Goal: Task Accomplishment & Management: Use online tool/utility

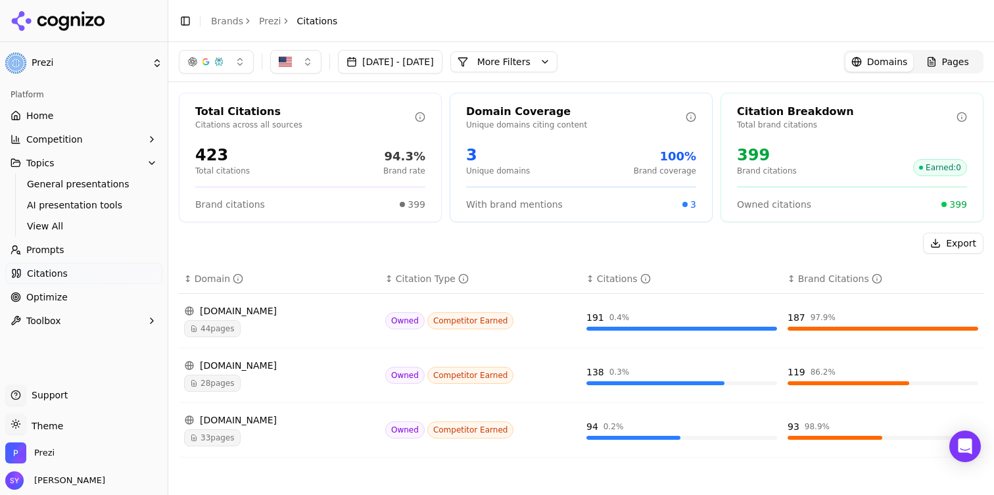
click at [72, 272] on link "Citations" at bounding box center [83, 273] width 157 height 21
click at [41, 275] on span "Citations" at bounding box center [47, 273] width 41 height 13
click at [558, 58] on button "More Filters" at bounding box center [503, 61] width 107 height 21
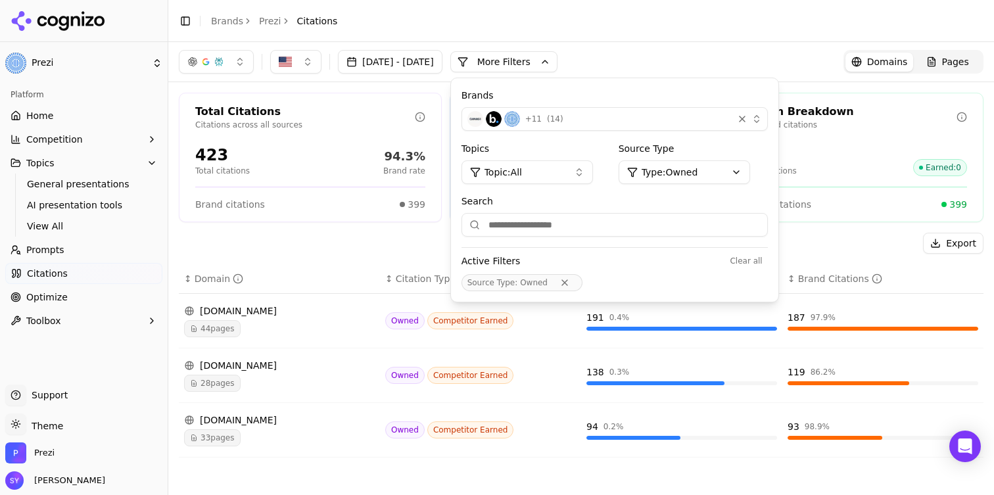
click at [712, 169] on html "Prezi Platform Home Competition Topics General presentations AI presentation to…" at bounding box center [497, 247] width 994 height 495
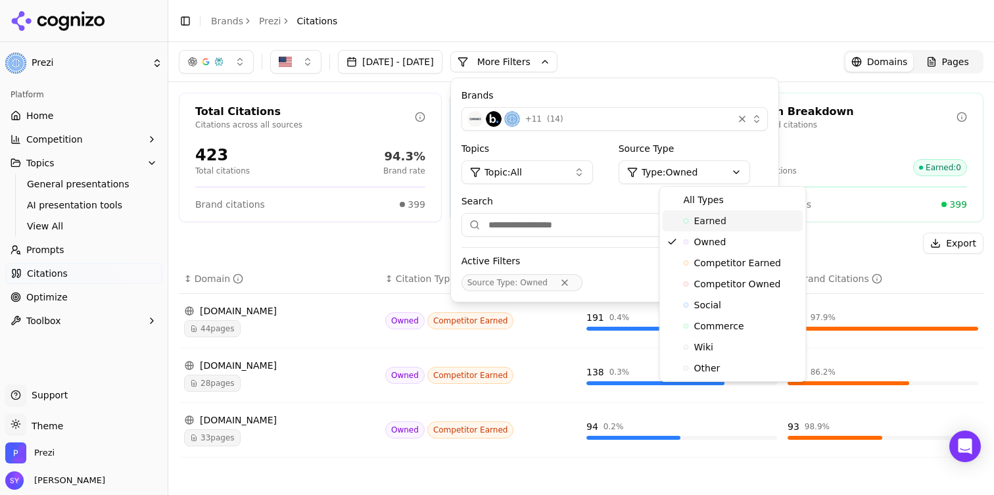
click at [719, 228] on div "Earned" at bounding box center [733, 220] width 141 height 21
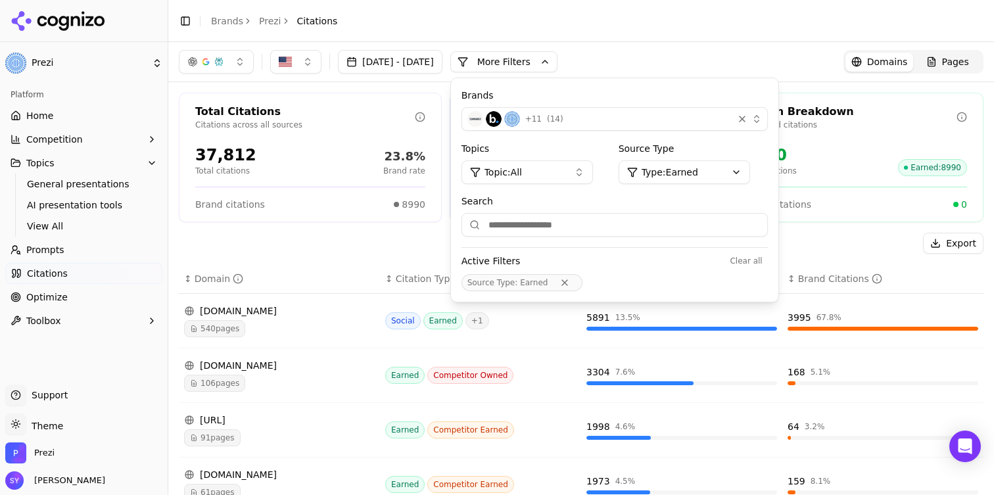
click at [708, 172] on html "Prezi Platform Home Competition Topics General presentations AI presentation to…" at bounding box center [497, 247] width 994 height 495
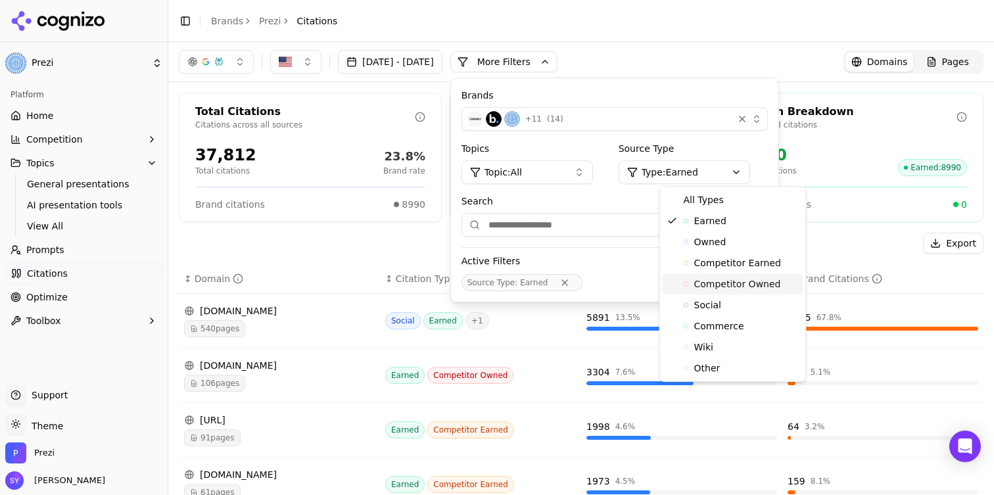
click at [735, 289] on span "Competitor Owned" at bounding box center [737, 284] width 87 height 13
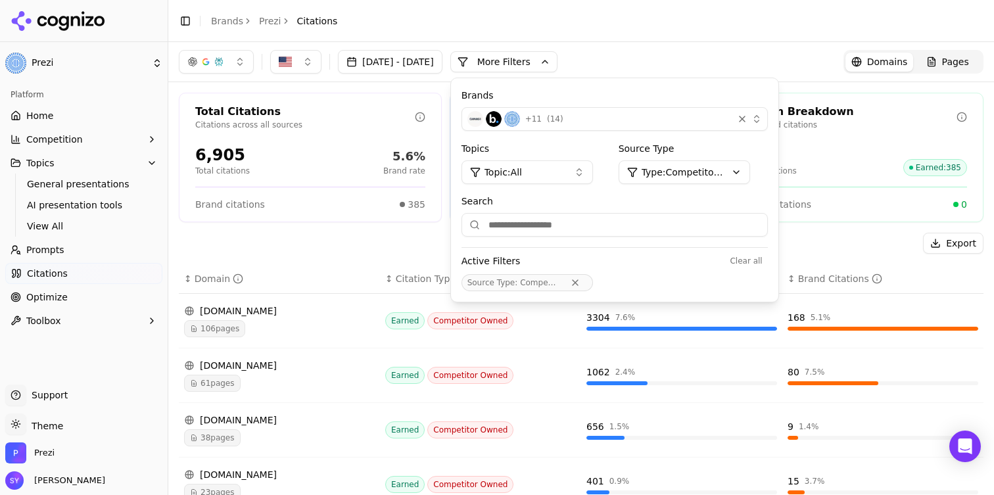
click at [767, 58] on div "Aug 17, 2025 - Sep 16, 2025 More More Filters Brands + 11 ( 14 ) Topics Topic: …" at bounding box center [581, 62] width 805 height 24
click at [683, 63] on div "Aug 17, 2025 - Sep 16, 2025 More More Filters Brands + 11 ( 14 ) Topics Topic: …" at bounding box center [581, 62] width 805 height 24
click at [558, 73] on div "Aug 17, 2025 - Sep 16, 2025 More More Filters Brands + 11 ( 14 ) Topics Topic: …" at bounding box center [368, 62] width 379 height 24
click at [558, 64] on button "More Filters" at bounding box center [503, 61] width 107 height 21
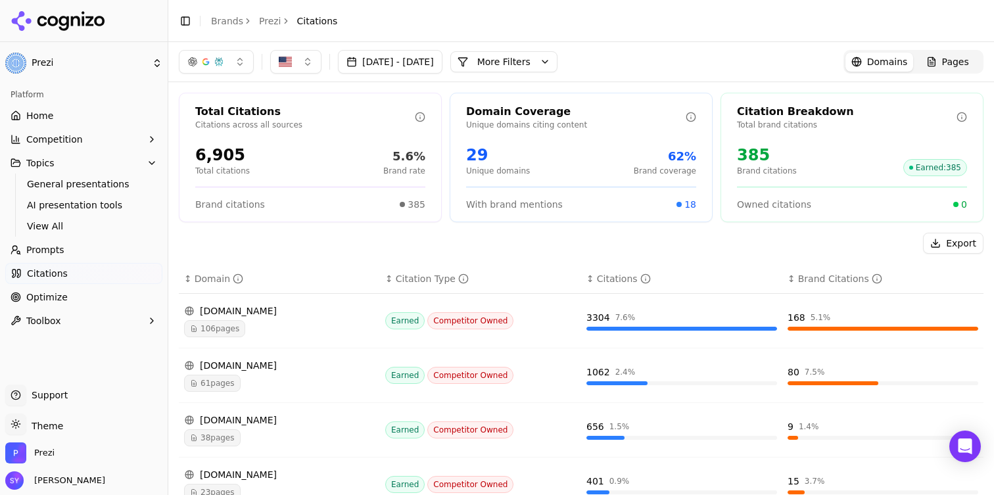
click at [728, 70] on div "Aug 17, 2025 - Sep 16, 2025 More More Filters Domains Pages" at bounding box center [581, 62] width 805 height 24
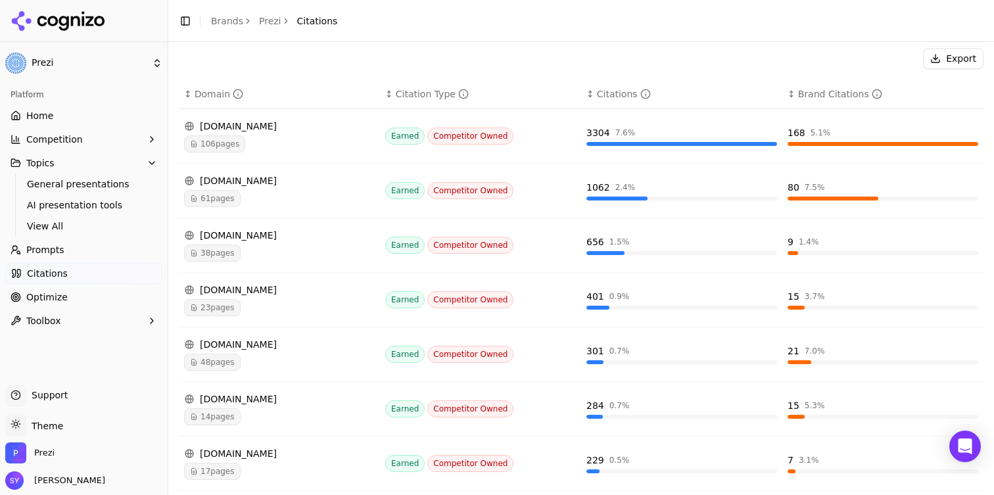
scroll to position [187, 0]
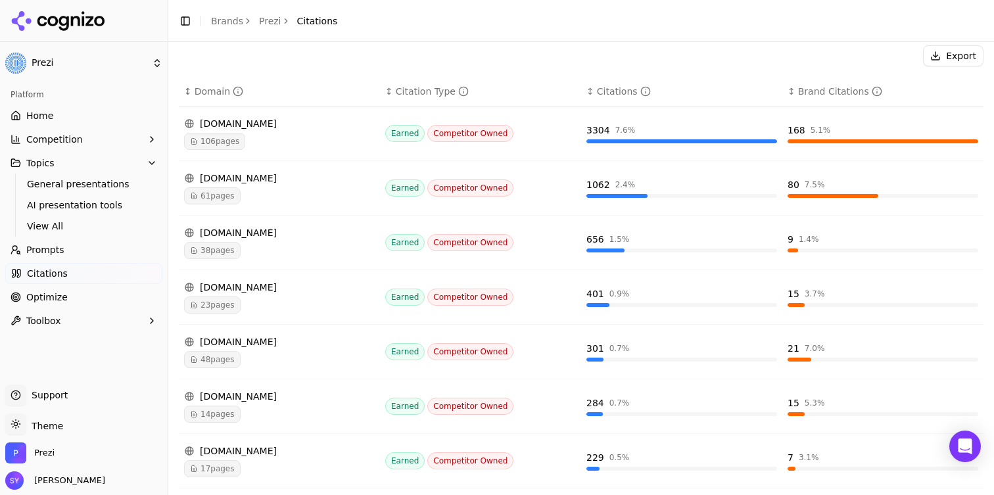
click at [341, 241] on div "microsoft.com 38 pages" at bounding box center [279, 242] width 191 height 33
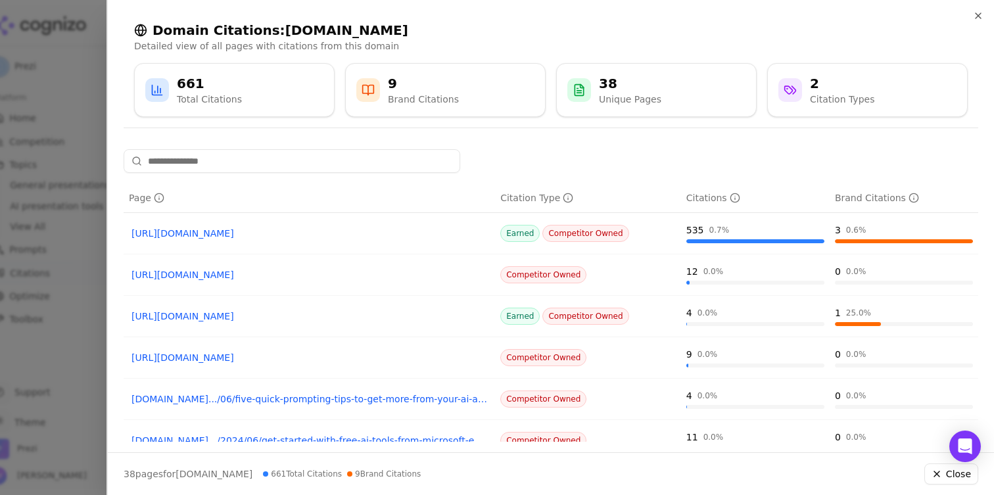
click at [76, 121] on div at bounding box center [497, 247] width 994 height 495
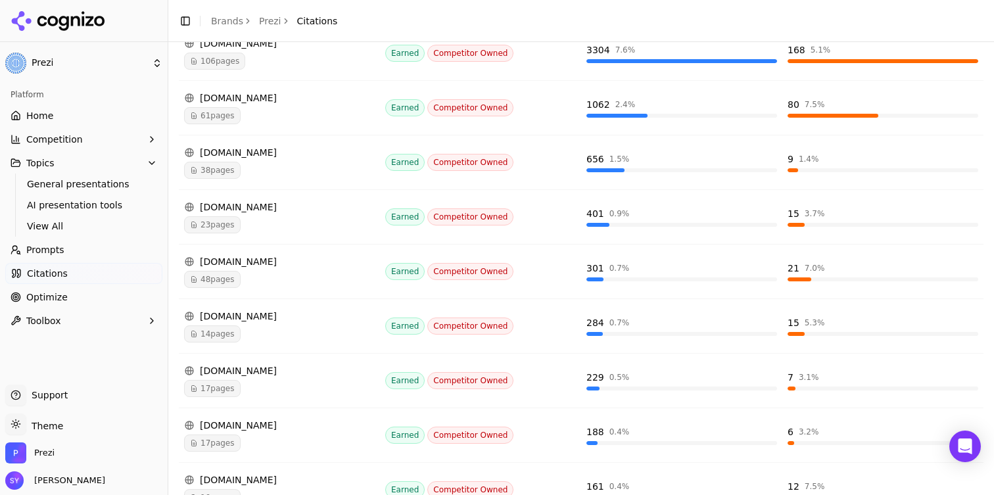
scroll to position [387, 0]
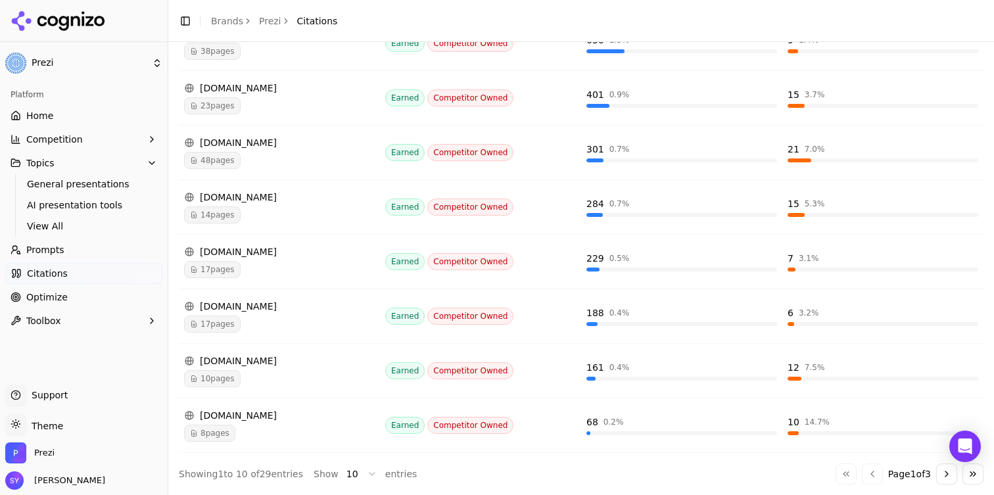
click at [327, 309] on div "gamma.app" at bounding box center [279, 306] width 191 height 13
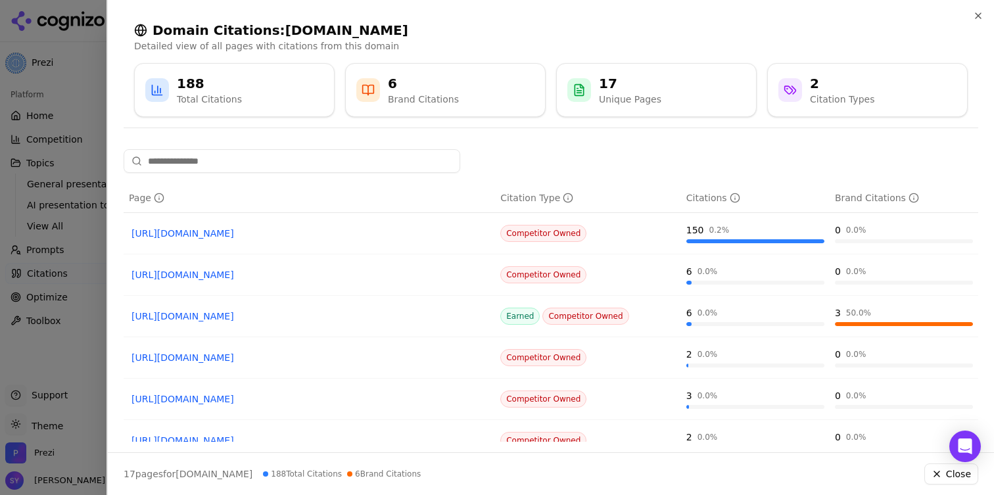
click at [50, 222] on div at bounding box center [497, 247] width 994 height 495
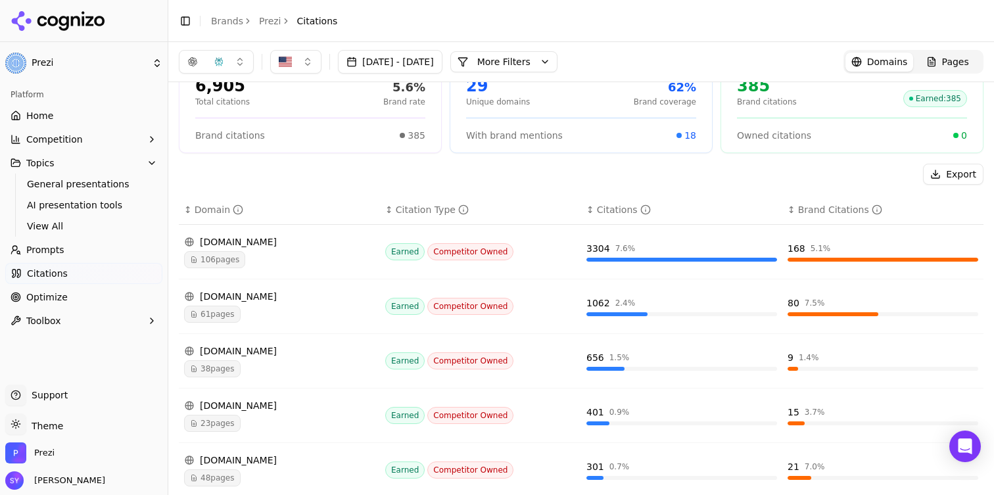
scroll to position [0, 0]
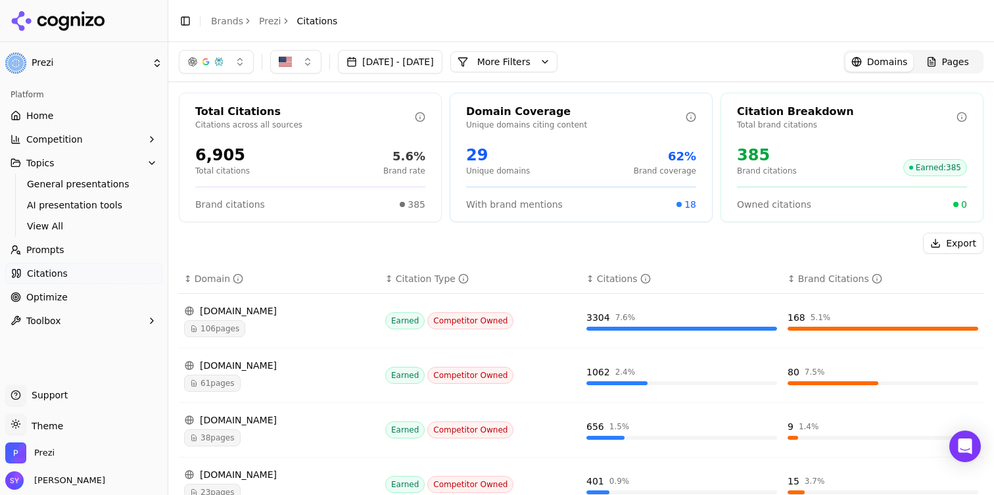
scroll to position [24, 0]
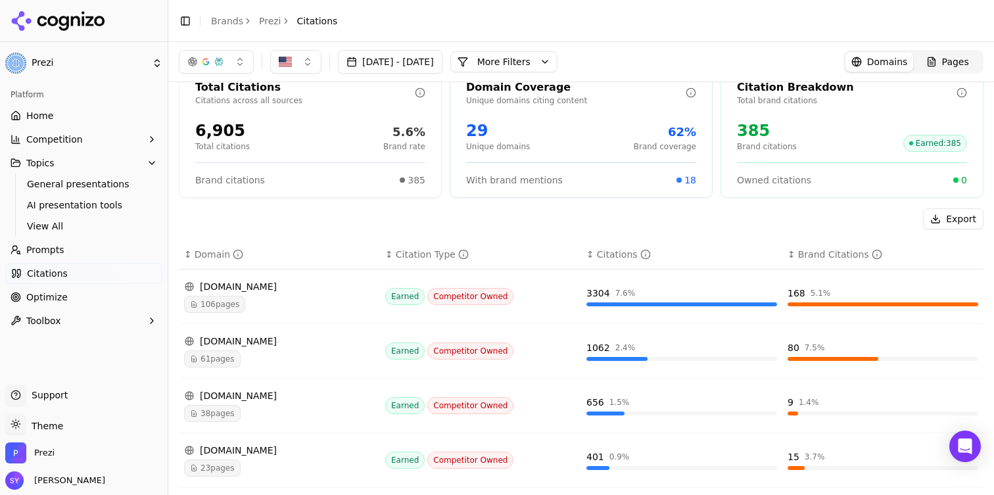
click at [833, 22] on header "Toggle Sidebar Brands Prezi Citations" at bounding box center [581, 21] width 826 height 42
click at [815, 49] on div "Aug 17, 2025 - Sep 16, 2025 More More Filters Domains Pages" at bounding box center [581, 61] width 826 height 39
click at [812, 56] on div "Aug 17, 2025 - Sep 16, 2025 More More Filters Domains Pages" at bounding box center [581, 62] width 805 height 24
click at [821, 53] on div "Aug 17, 2025 - Sep 16, 2025 More More Filters Domains Pages" at bounding box center [581, 62] width 805 height 24
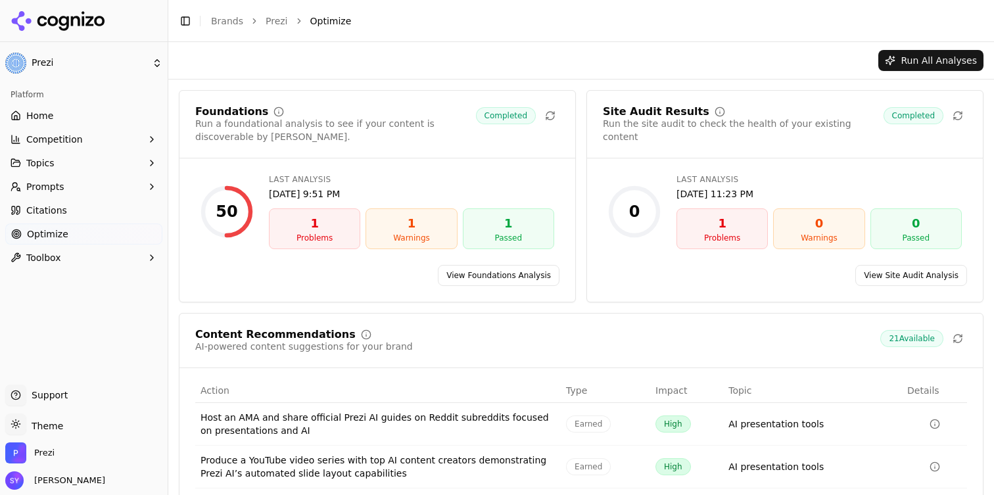
click at [506, 274] on link "View Foundations Analysis" at bounding box center [499, 275] width 122 height 21
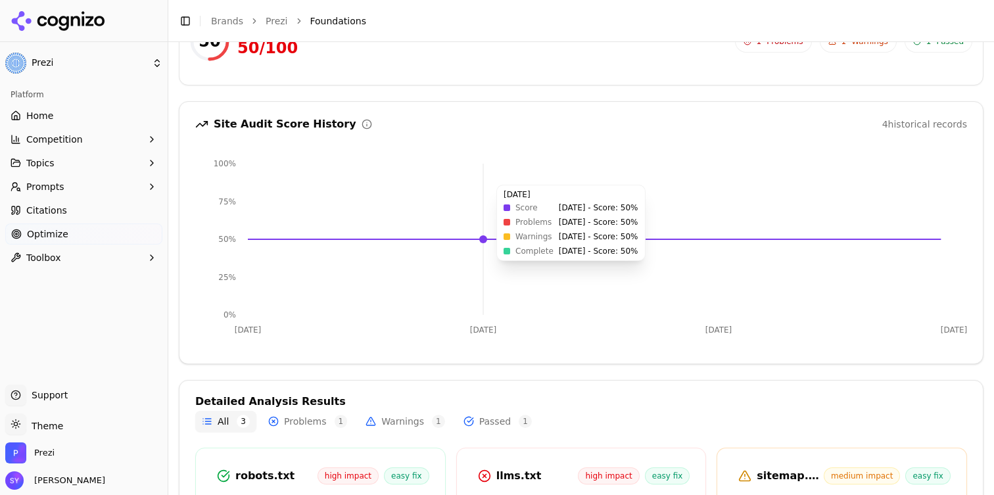
scroll to position [242, 0]
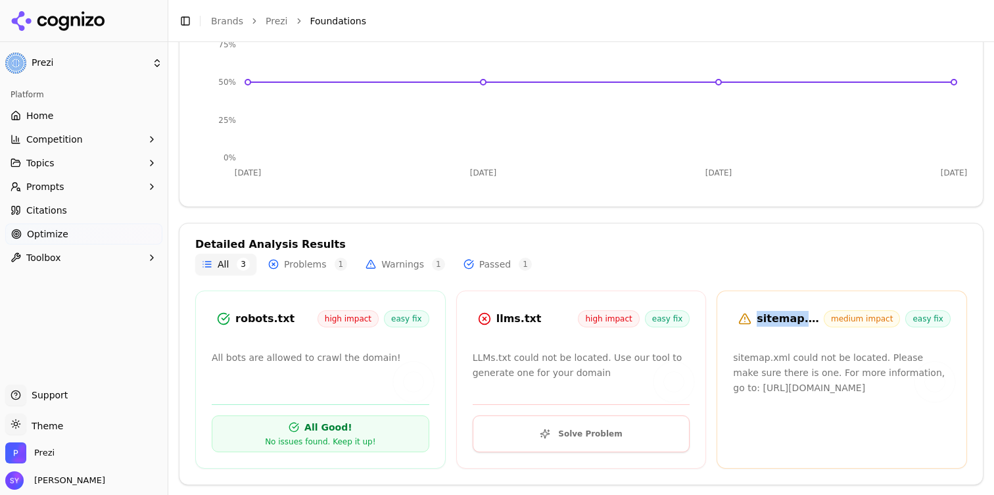
drag, startPoint x: 820, startPoint y: 322, endPoint x: 760, endPoint y: 323, distance: 60.5
click at [760, 323] on div "sitemap.xml" at bounding box center [790, 319] width 67 height 16
copy div "sitemap.xml"
click at [313, 254] on button "Problems 1" at bounding box center [308, 264] width 92 height 21
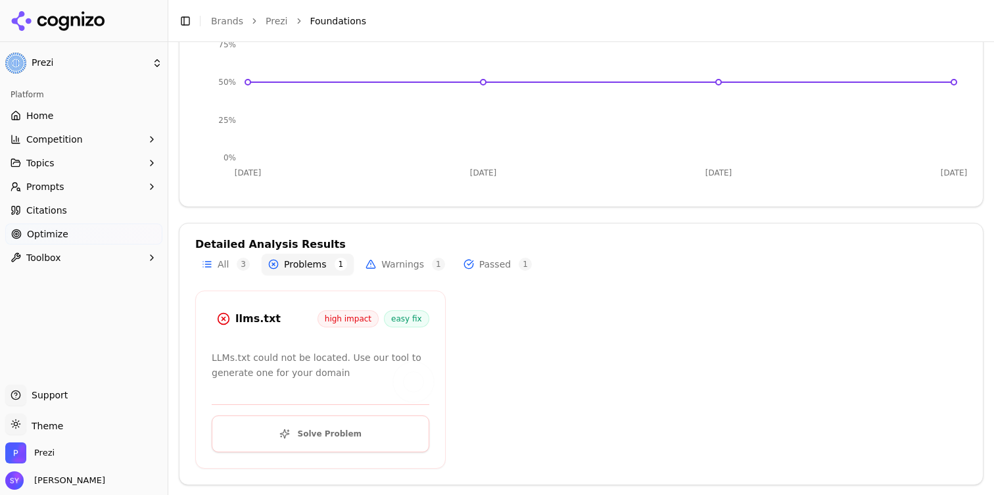
click at [219, 269] on button "All 3" at bounding box center [225, 264] width 61 height 21
